Goal: Communication & Community: Answer question/provide support

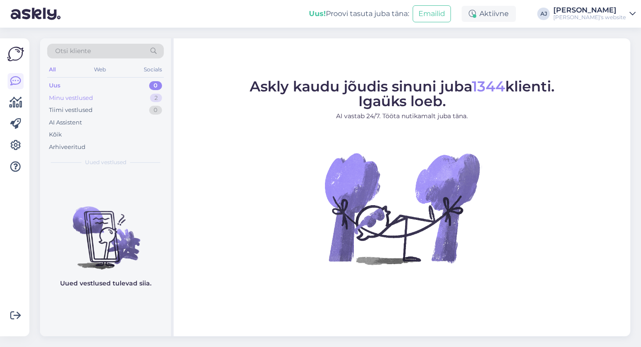
click at [71, 98] on div "Minu vestlused" at bounding box center [71, 98] width 44 height 9
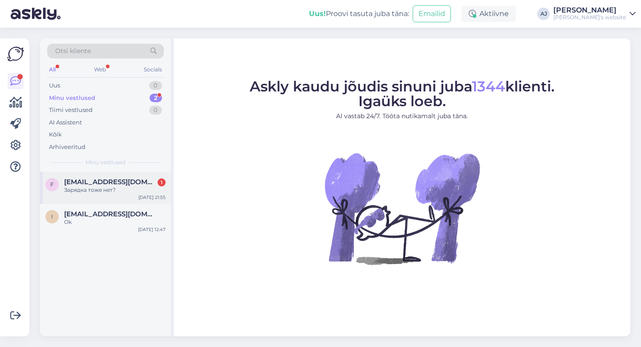
click at [87, 181] on span "[EMAIL_ADDRESS][DOMAIN_NAME]" at bounding box center [110, 182] width 93 height 8
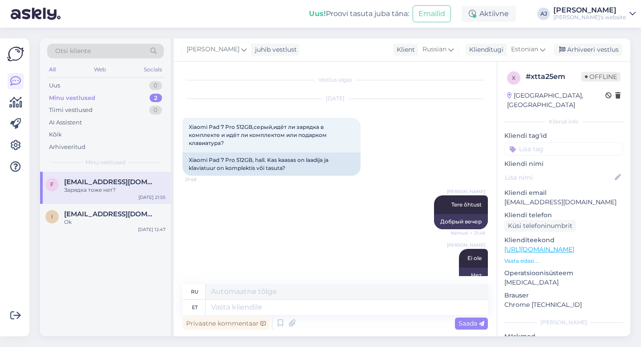
scroll to position [70, 0]
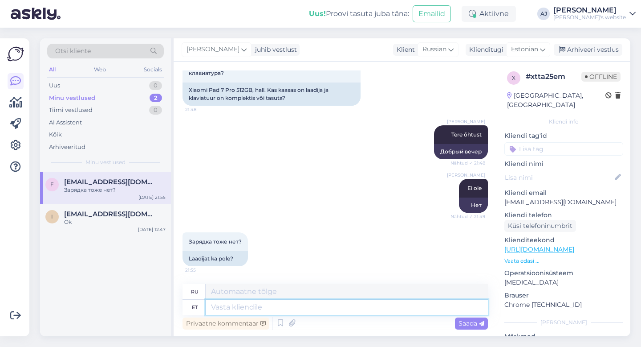
click at [227, 310] on textarea at bounding box center [347, 306] width 282 height 15
type textarea "Tere"
type textarea "Привет"
type textarea "Tere pärvast"
type textarea "Привет от Первой"
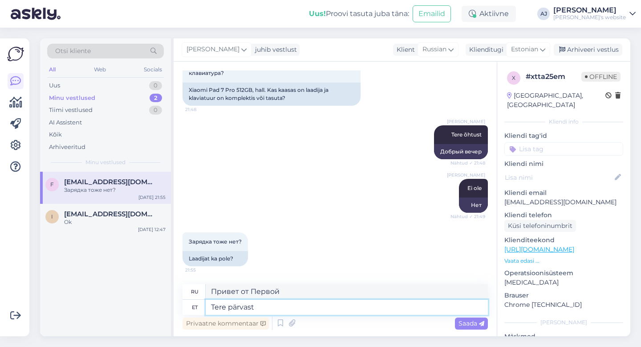
drag, startPoint x: 238, startPoint y: 305, endPoint x: 240, endPoint y: 310, distance: 5.6
click at [238, 306] on textarea "Tere pärvast" at bounding box center [347, 306] width 282 height 15
type textarea "Tere päevast"
type textarea "Добрый день"
type textarea "Tere päevast"
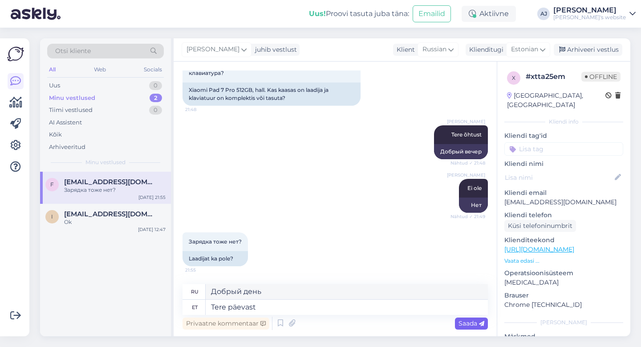
click at [467, 318] on div "Saada" at bounding box center [471, 323] width 33 height 12
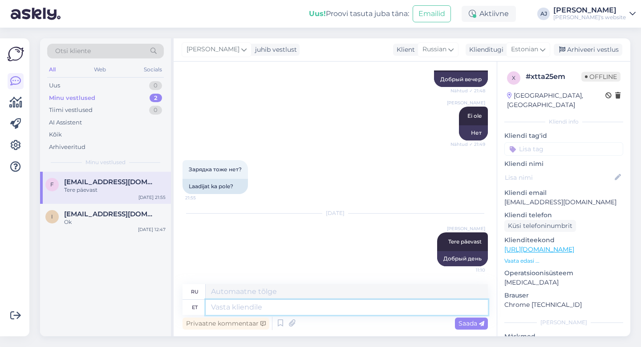
click at [217, 306] on textarea at bounding box center [347, 306] width 282 height 15
